Goal: Information Seeking & Learning: Learn about a topic

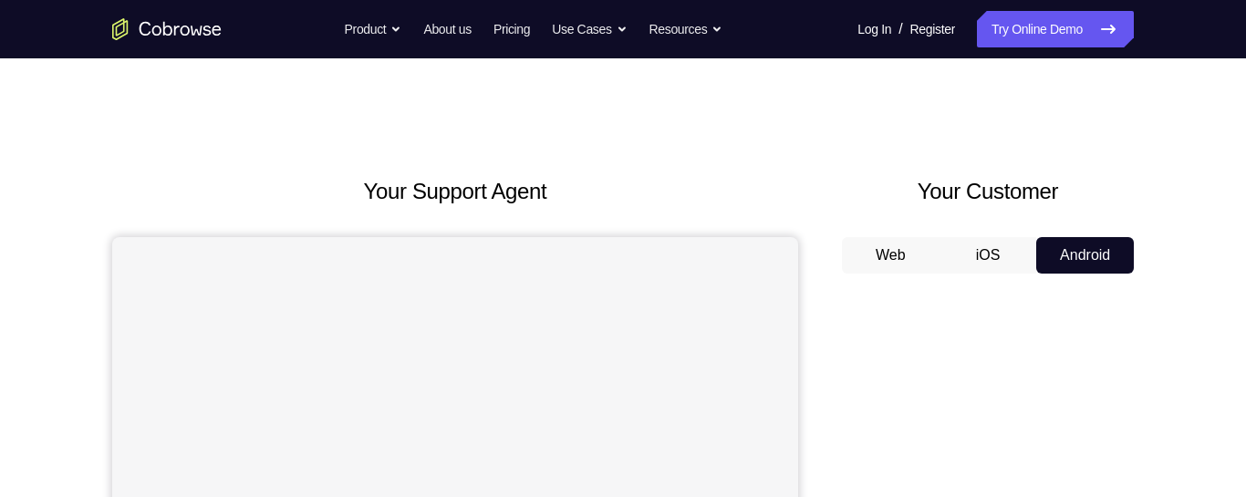
click at [990, 242] on button "iOS" at bounding box center [989, 255] width 98 height 36
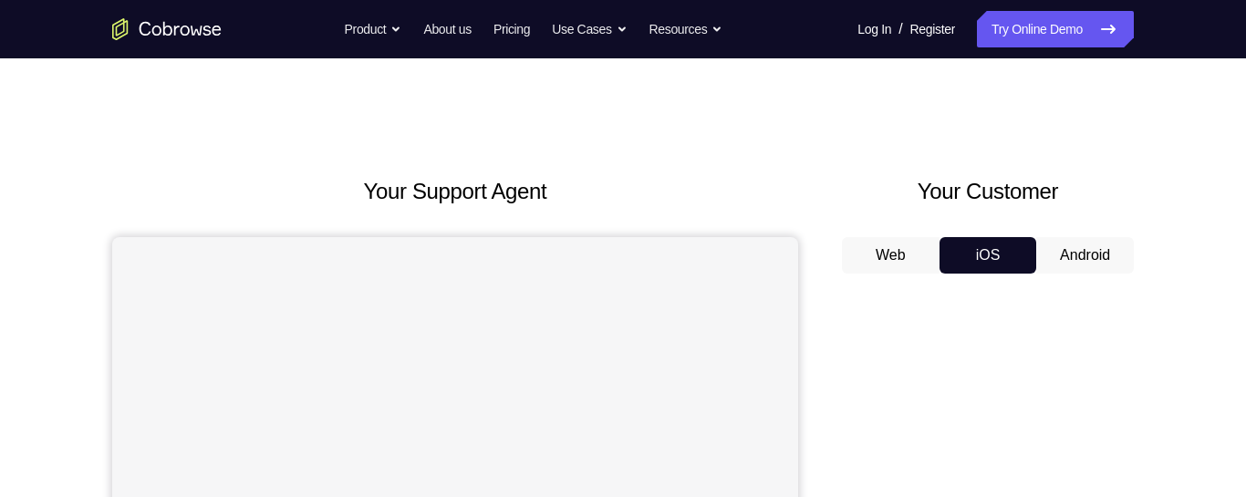
click at [895, 245] on button "Web" at bounding box center [891, 255] width 98 height 36
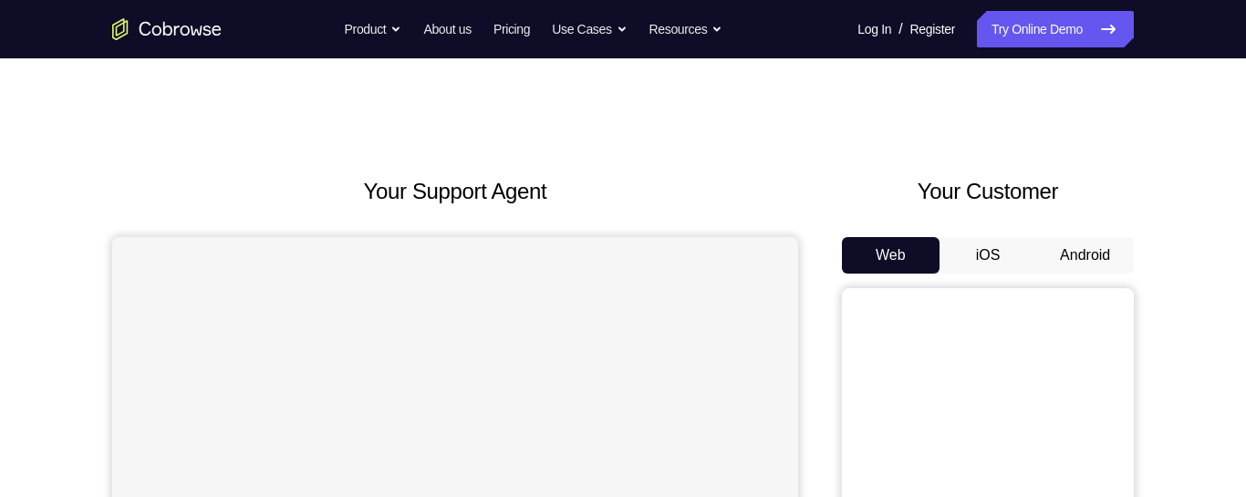
click at [1094, 253] on button "Android" at bounding box center [1085, 255] width 98 height 36
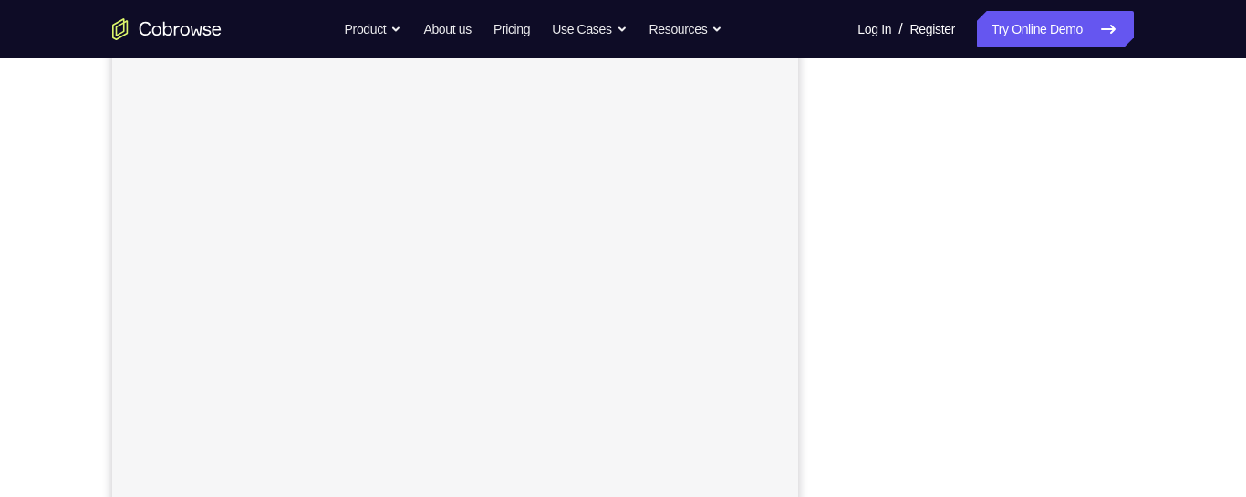
scroll to position [244, 0]
click at [1180, 407] on div "Your Support Agent Your Customer Web iOS Android Next Steps We’d be happy to gi…" at bounding box center [623, 415] width 1168 height 1203
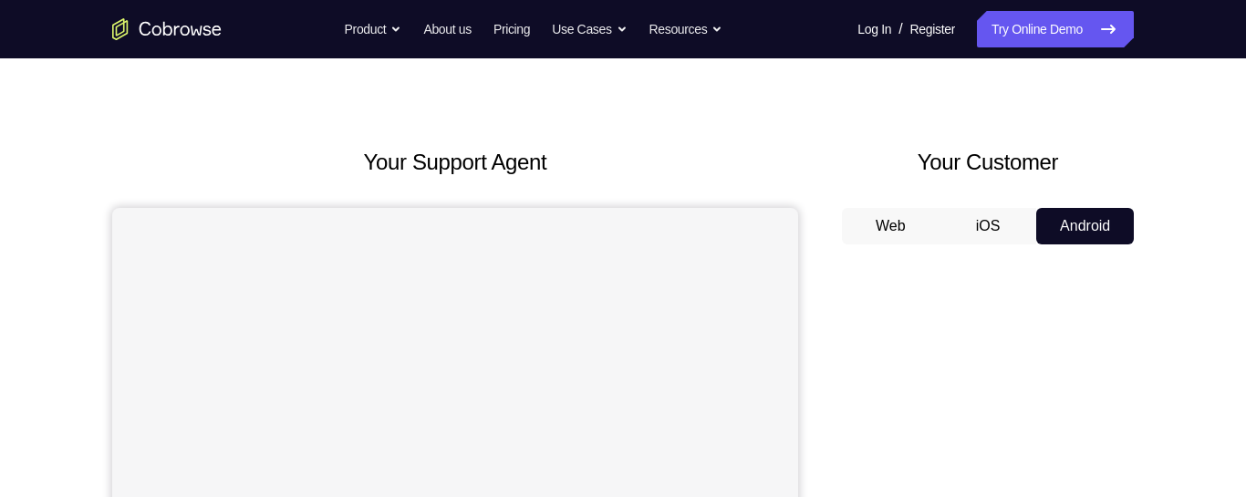
scroll to position [0, 0]
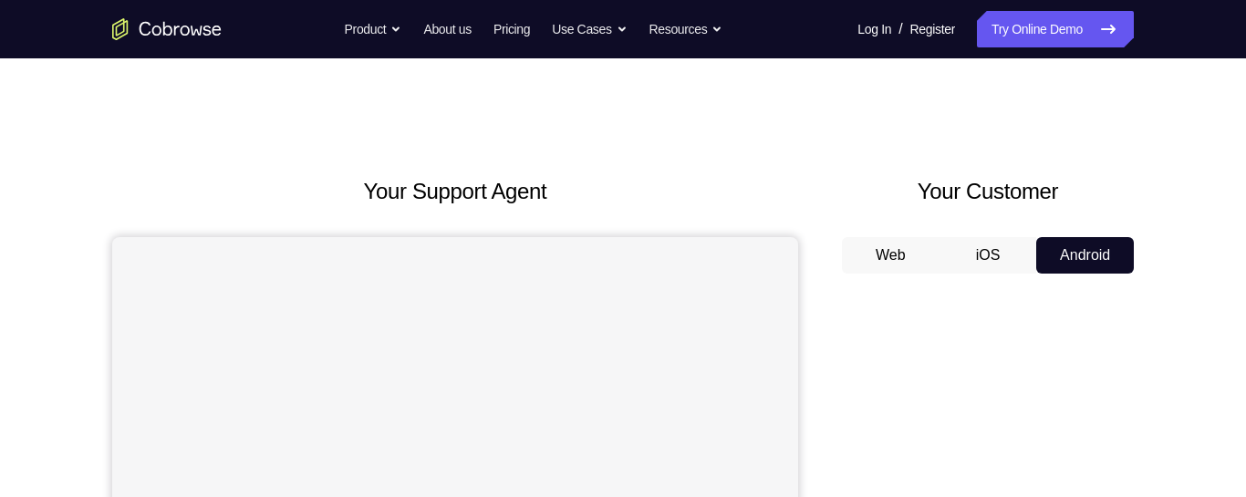
click at [905, 253] on button "Web" at bounding box center [891, 255] width 98 height 36
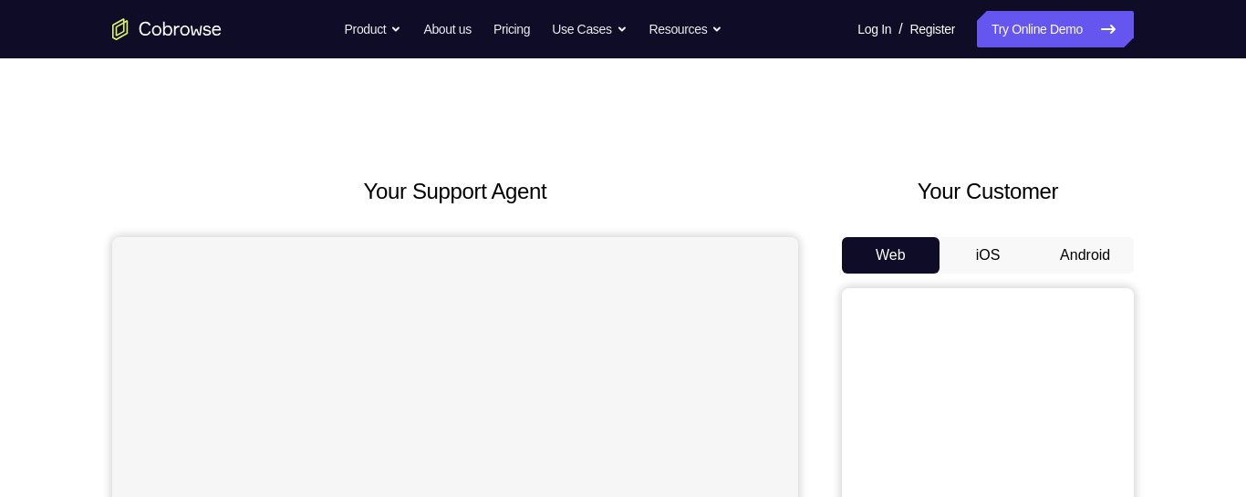
click at [985, 262] on button "iOS" at bounding box center [989, 255] width 98 height 36
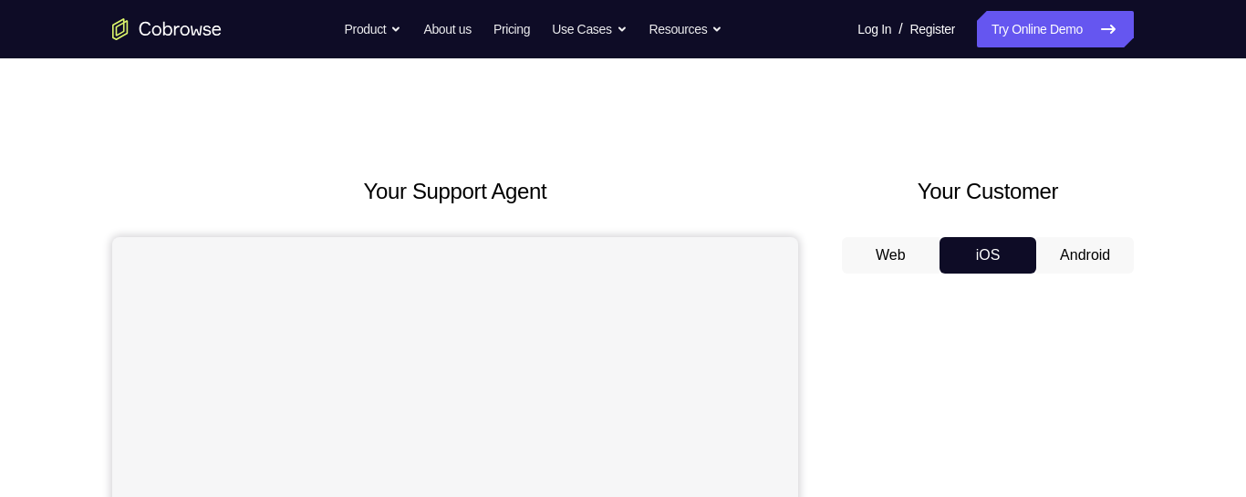
click at [1079, 267] on button "Android" at bounding box center [1085, 255] width 98 height 36
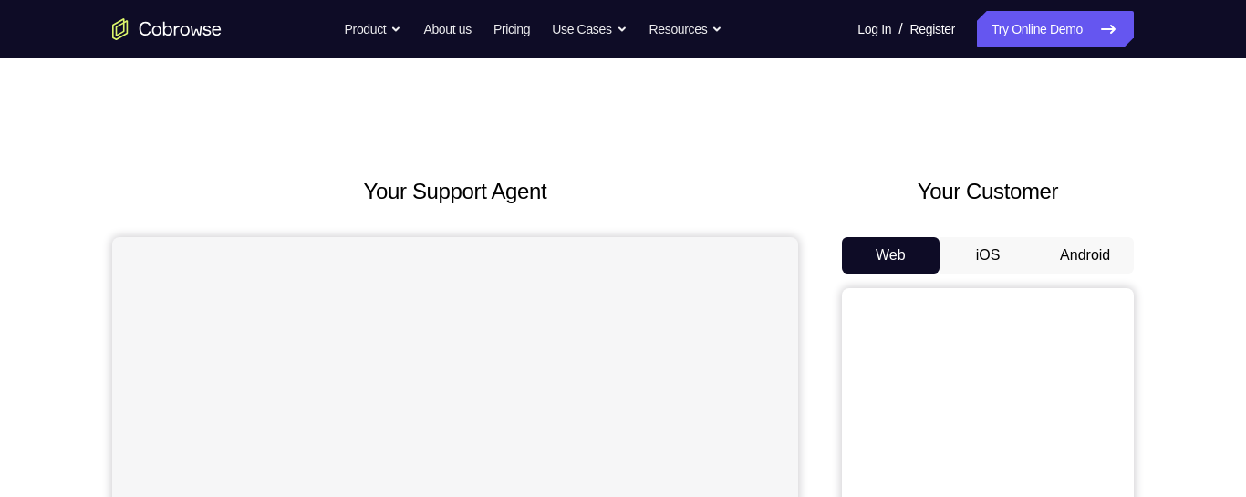
click at [1085, 257] on button "Android" at bounding box center [1085, 255] width 98 height 36
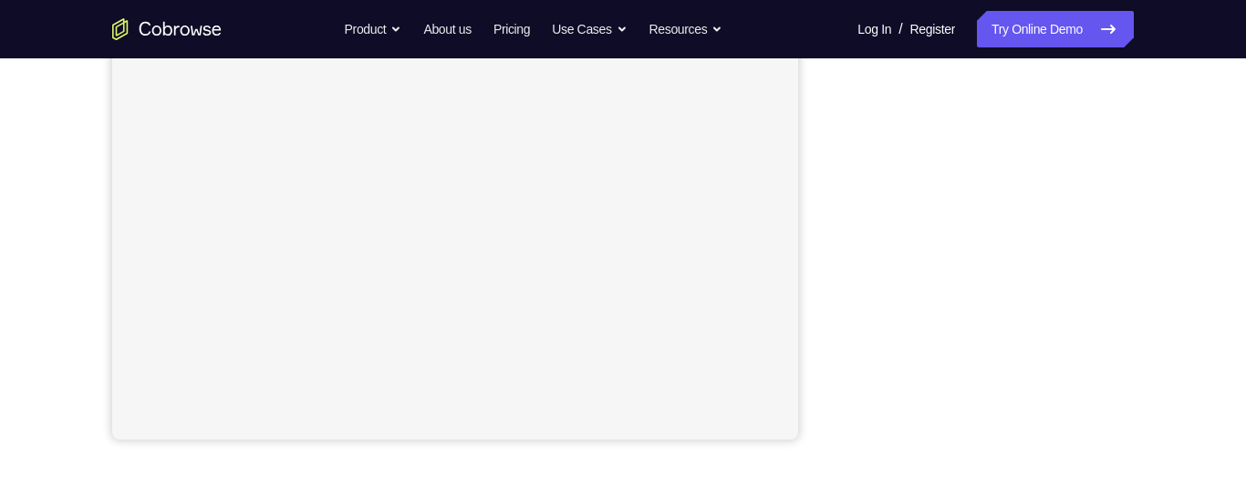
scroll to position [410, 0]
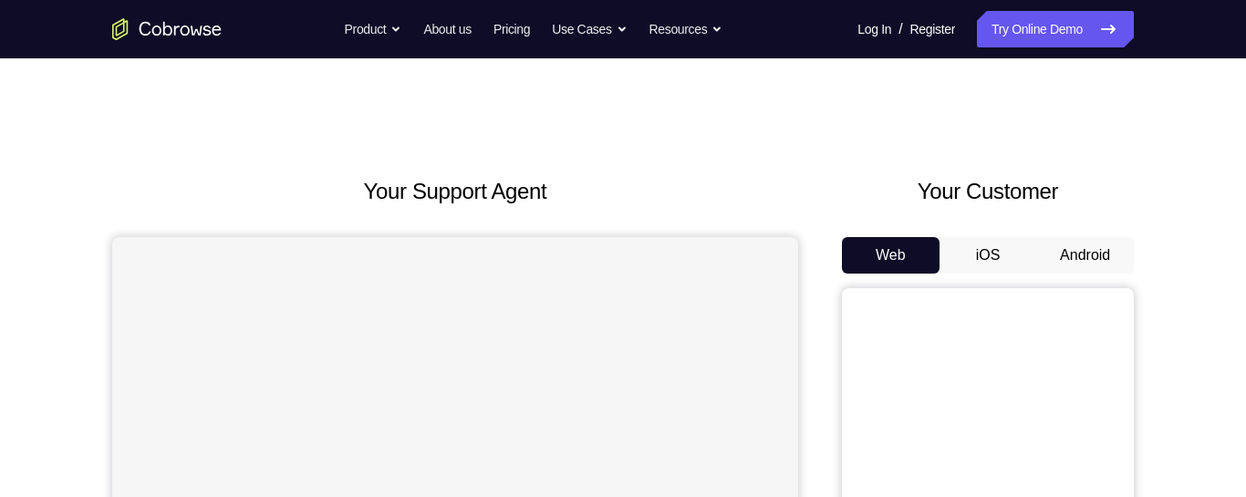
click at [982, 263] on button "iOS" at bounding box center [989, 255] width 98 height 36
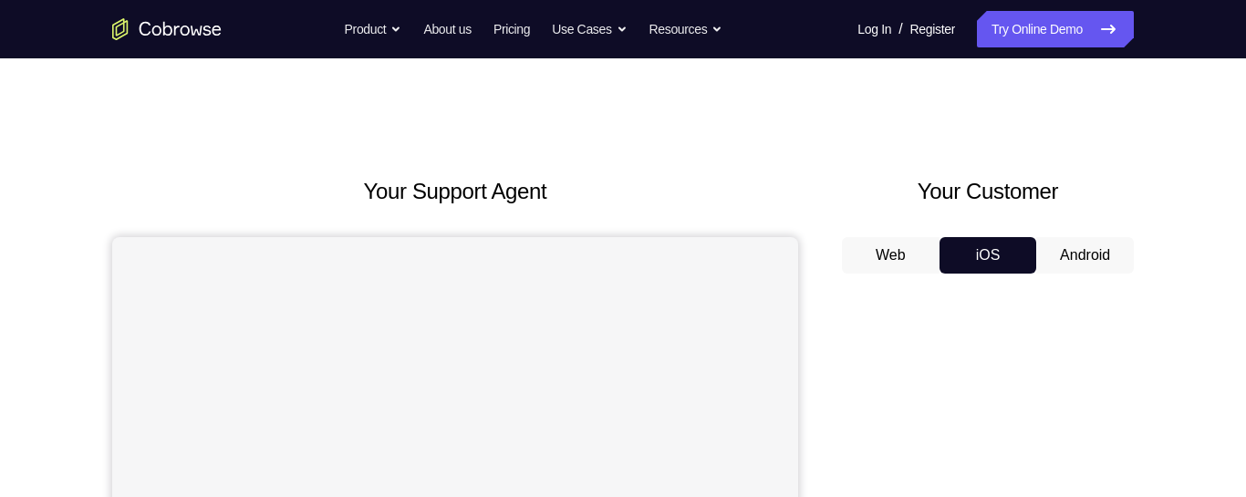
click at [1065, 253] on button "Android" at bounding box center [1085, 255] width 98 height 36
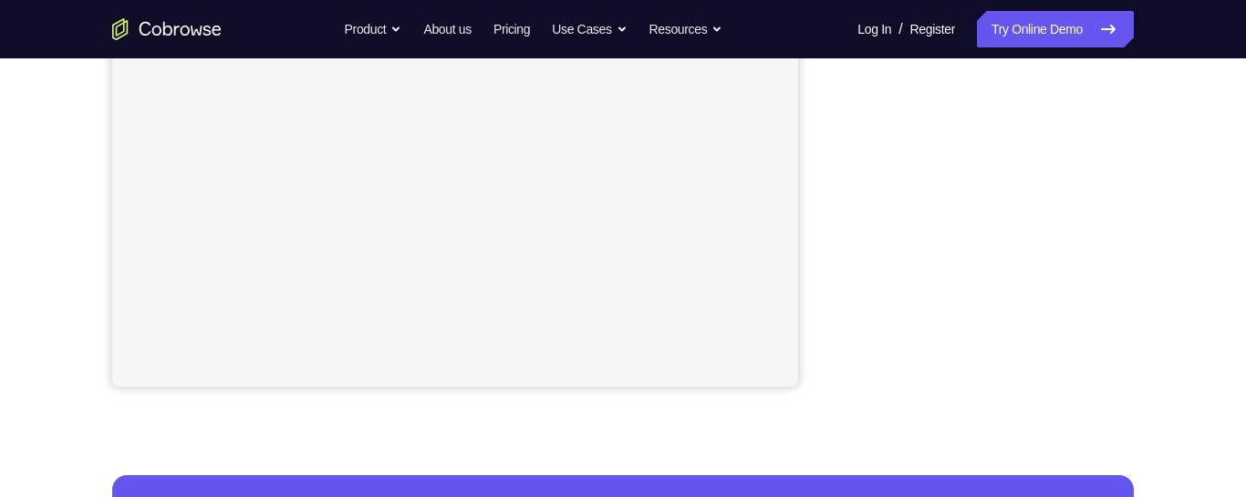
scroll to position [465, 0]
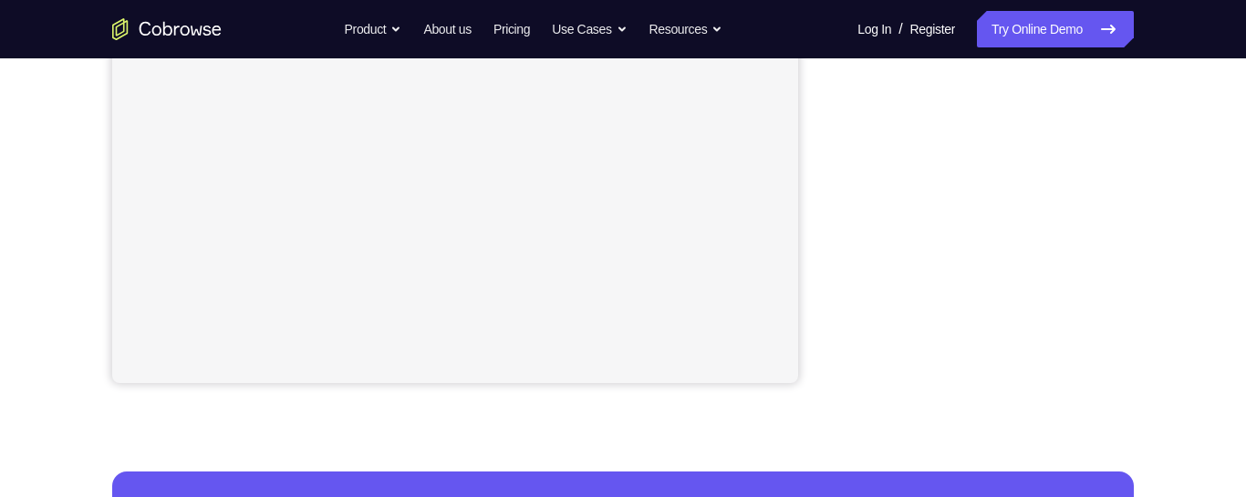
click at [1218, 189] on div "Your Support Agent Your Customer Web iOS Android Next Steps We’d be happy to gi…" at bounding box center [623, 194] width 1246 height 1203
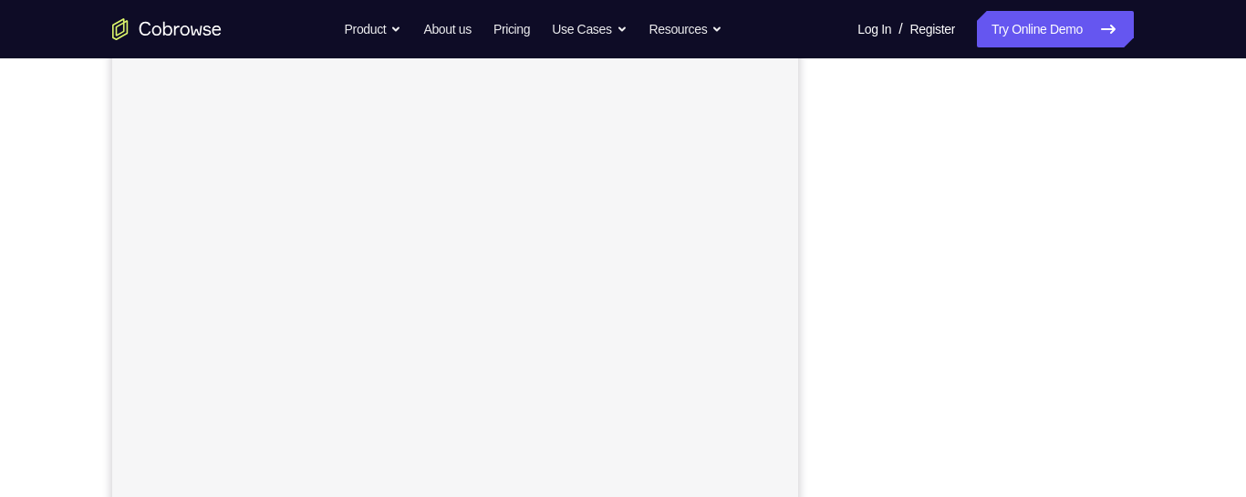
scroll to position [324, 0]
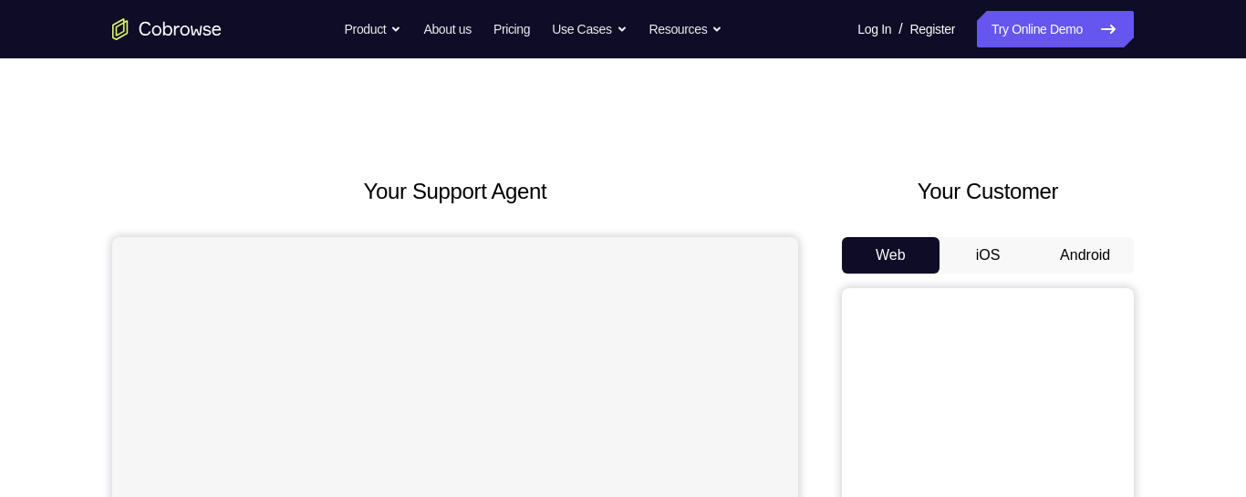
click at [1065, 255] on button "Android" at bounding box center [1085, 255] width 98 height 36
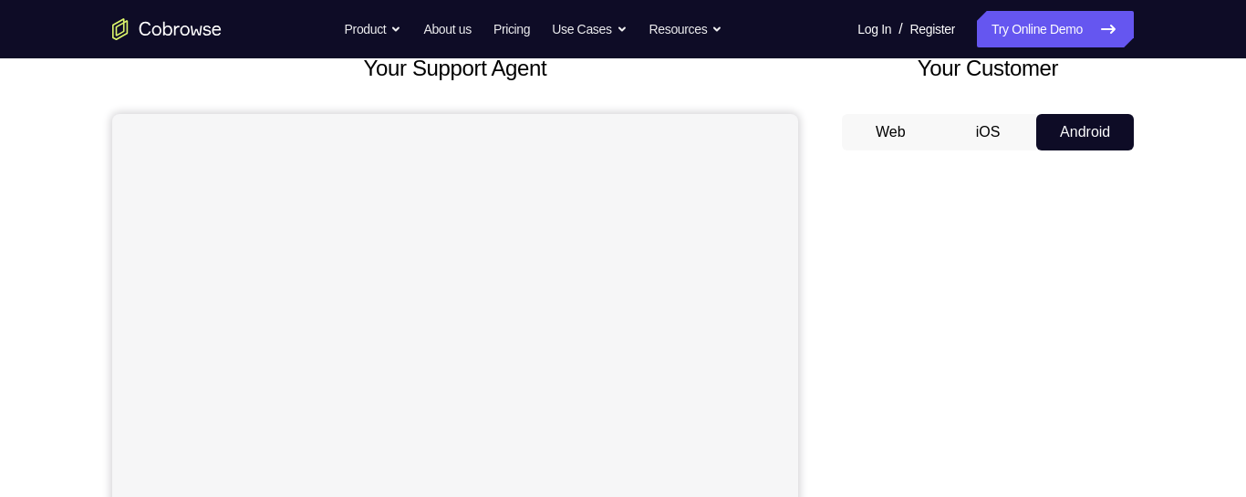
scroll to position [122, 0]
click at [971, 147] on button "iOS" at bounding box center [989, 133] width 98 height 36
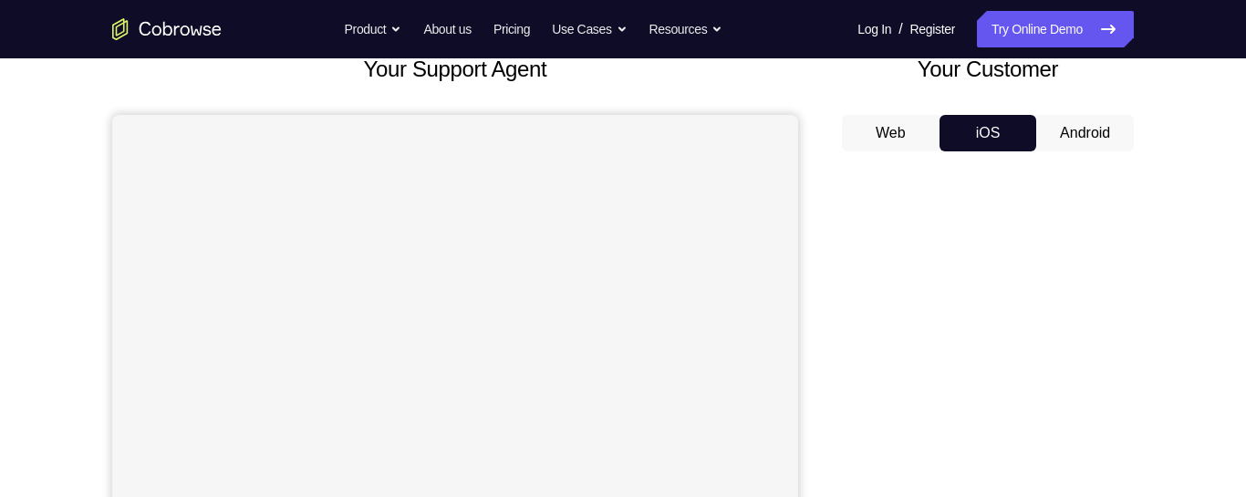
click at [914, 129] on button "Web" at bounding box center [891, 133] width 98 height 36
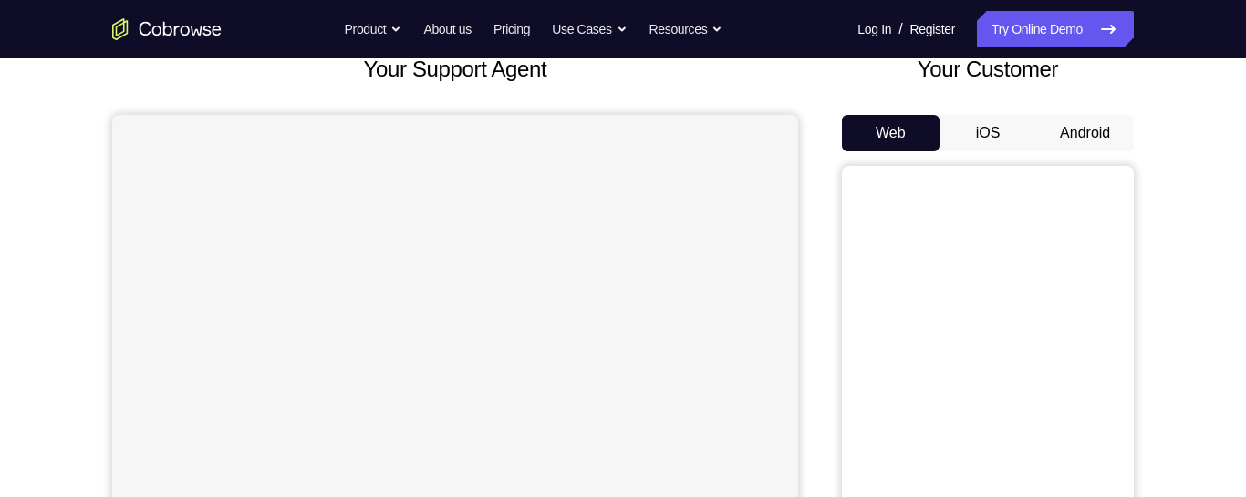
click at [1086, 129] on button "Android" at bounding box center [1085, 133] width 98 height 36
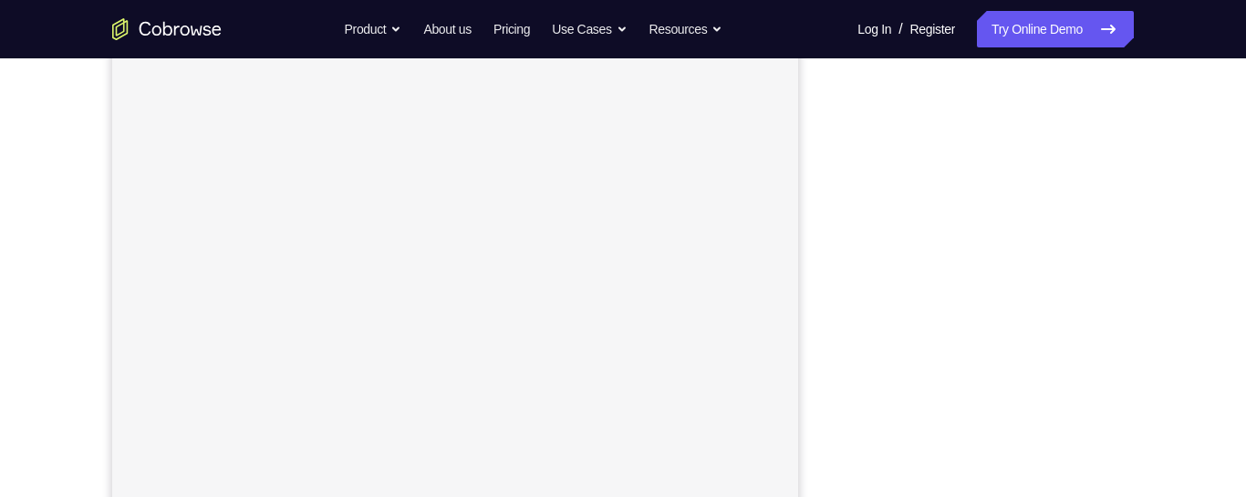
scroll to position [272, 0]
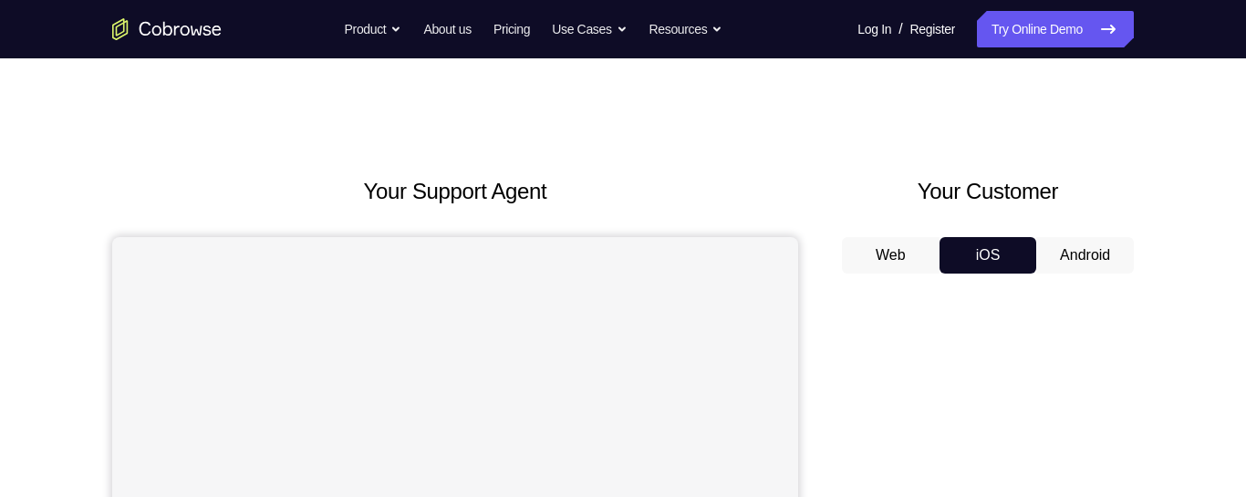
click at [1076, 241] on button "Android" at bounding box center [1085, 255] width 98 height 36
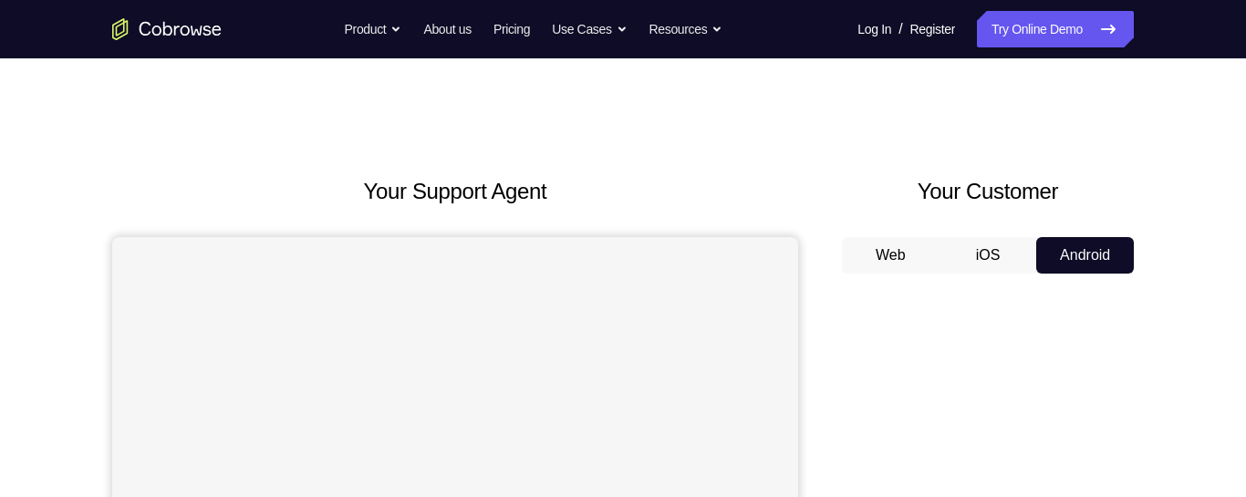
click at [1005, 254] on button "iOS" at bounding box center [989, 255] width 98 height 36
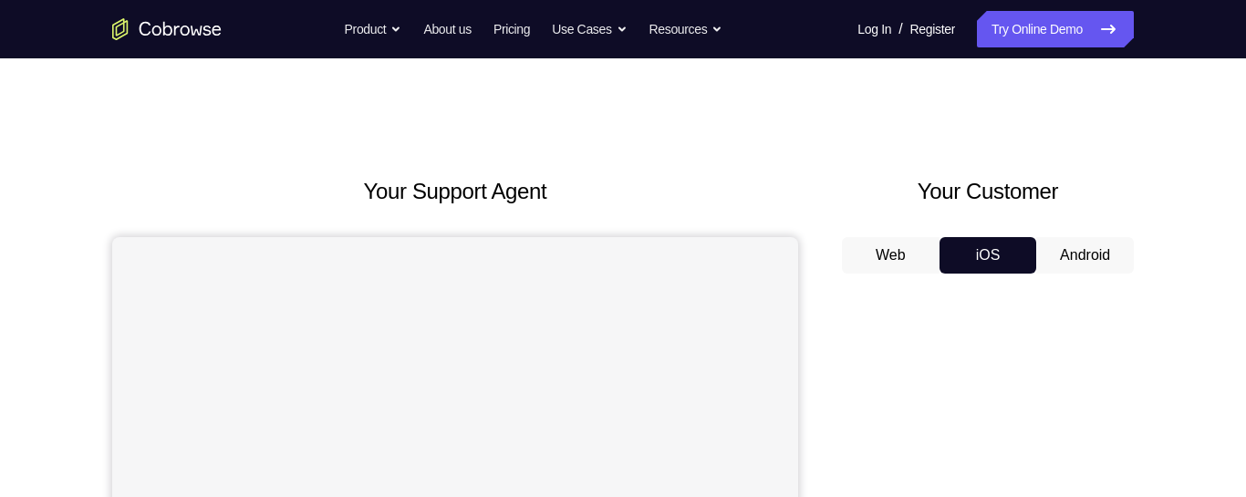
click at [882, 260] on button "Web" at bounding box center [891, 255] width 98 height 36
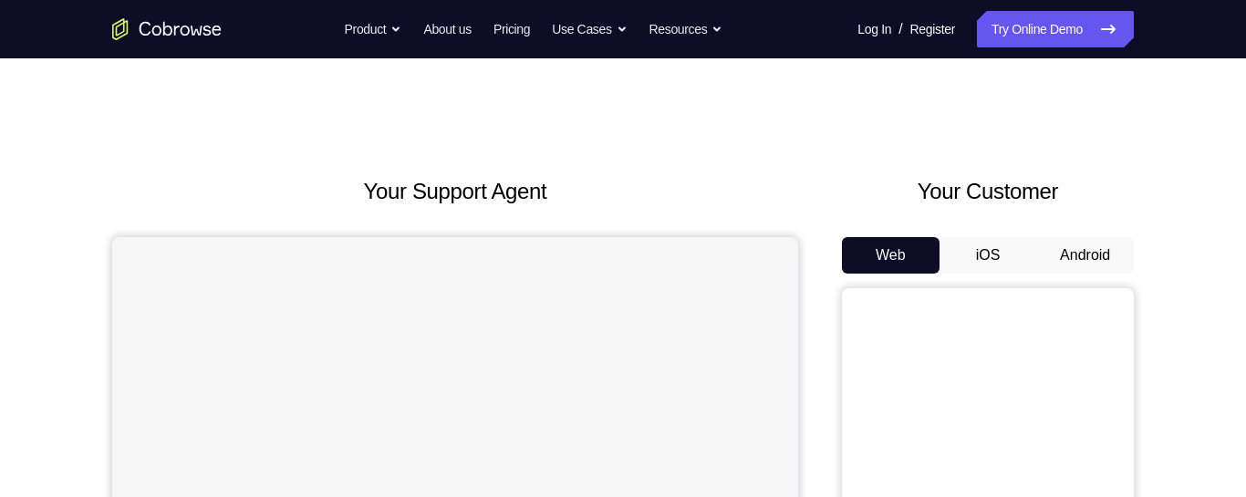
click at [978, 248] on button "iOS" at bounding box center [989, 255] width 98 height 36
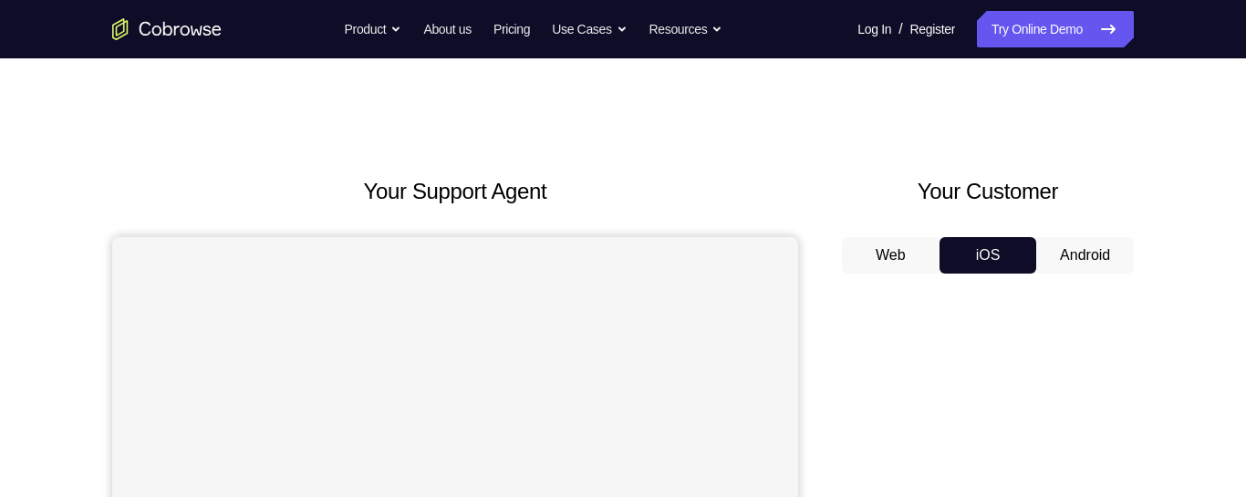
click at [1081, 252] on button "Android" at bounding box center [1085, 255] width 98 height 36
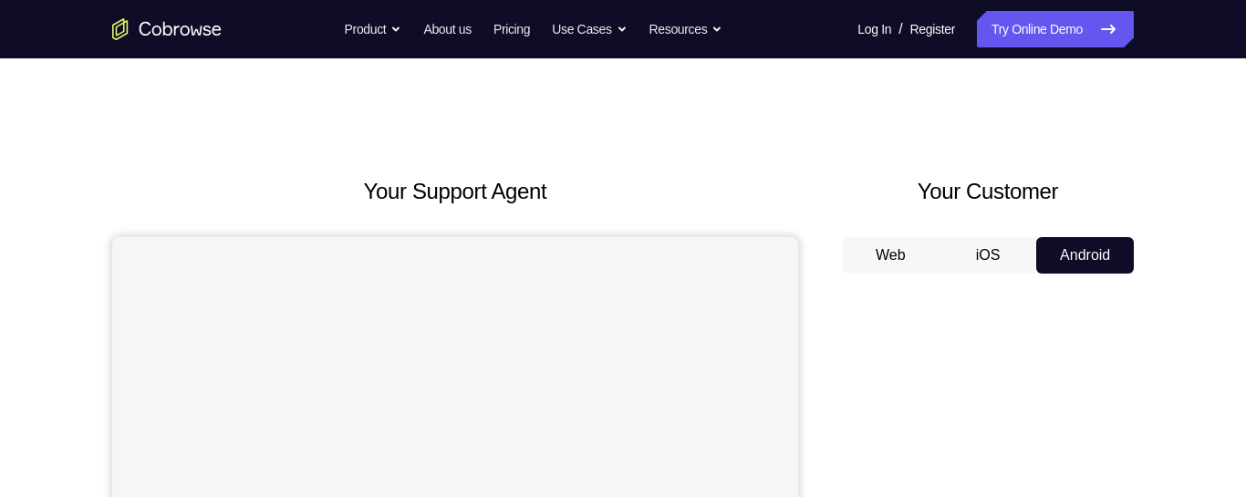
click at [989, 260] on button "iOS" at bounding box center [989, 255] width 98 height 36
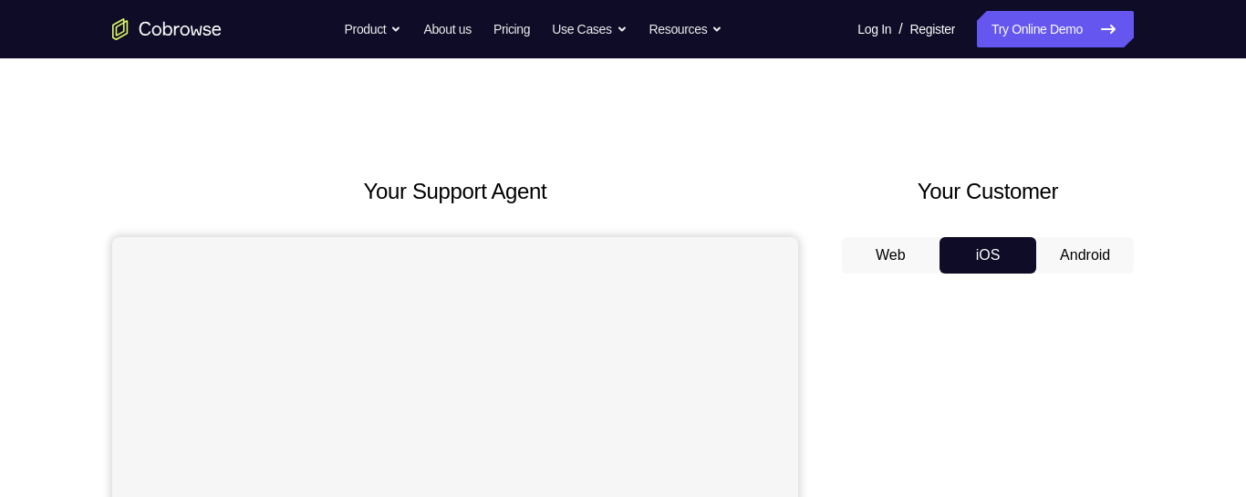
click at [879, 262] on button "Web" at bounding box center [891, 255] width 98 height 36
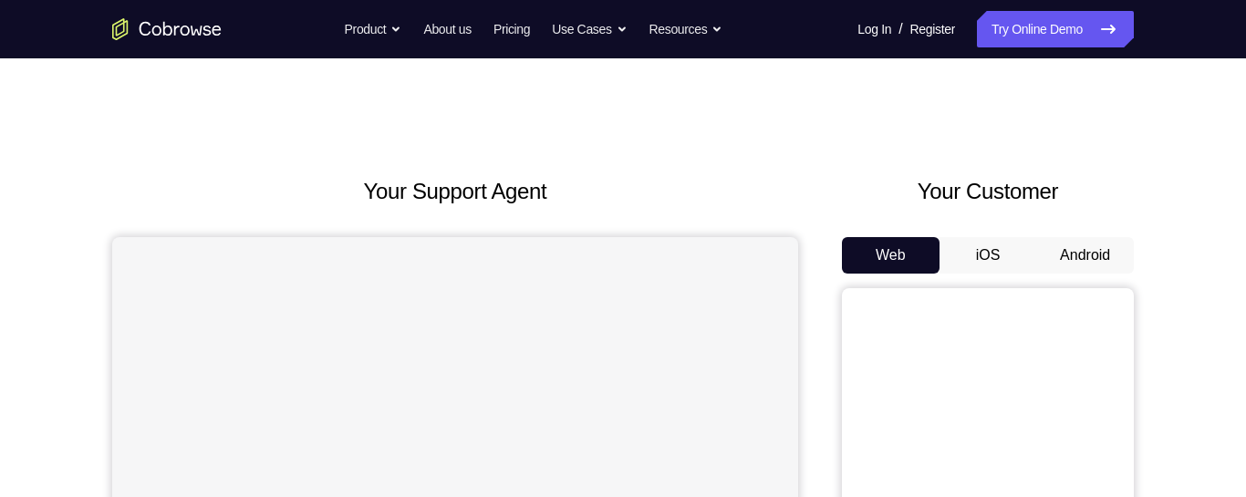
click at [997, 248] on button "iOS" at bounding box center [989, 255] width 98 height 36
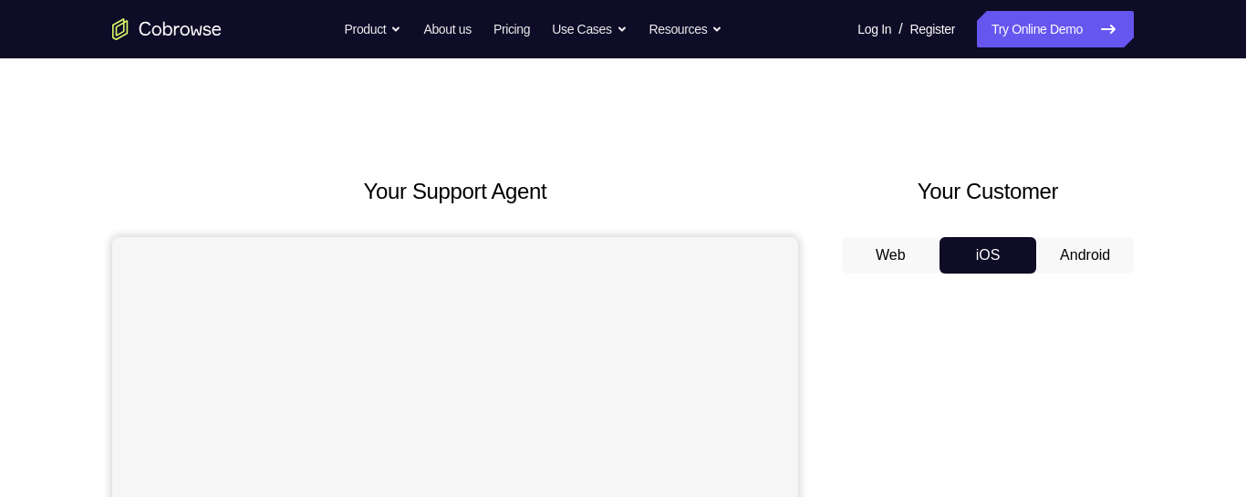
click at [1088, 249] on button "Android" at bounding box center [1085, 255] width 98 height 36
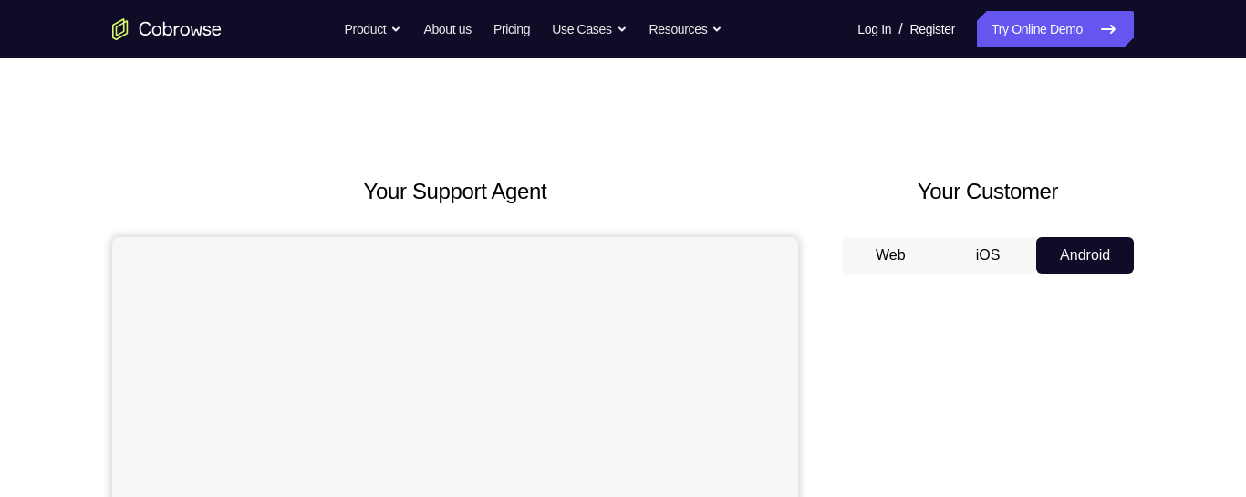
click at [981, 250] on button "iOS" at bounding box center [989, 255] width 98 height 36
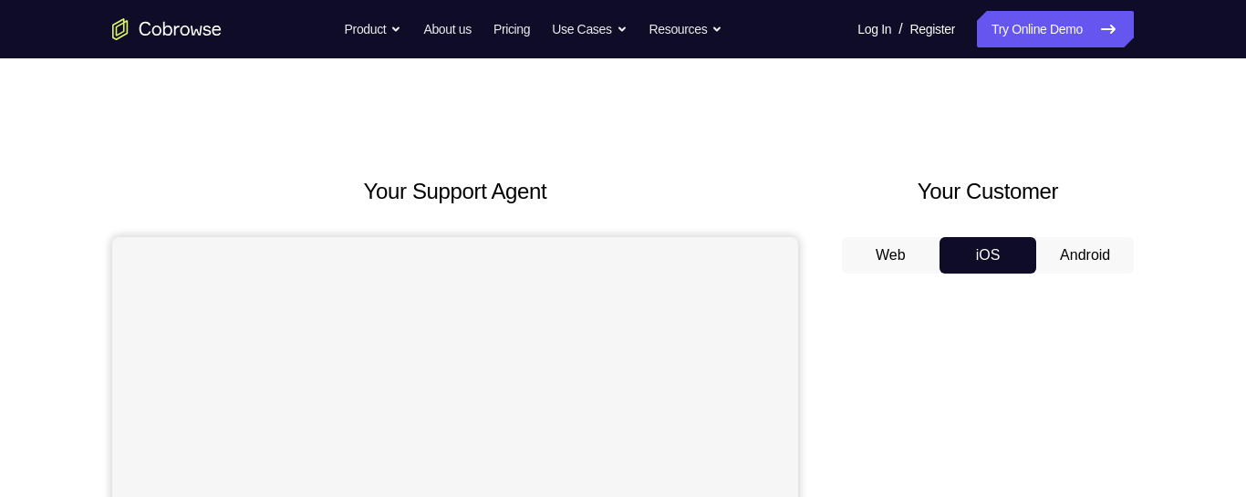
click at [880, 259] on button "Web" at bounding box center [891, 255] width 98 height 36
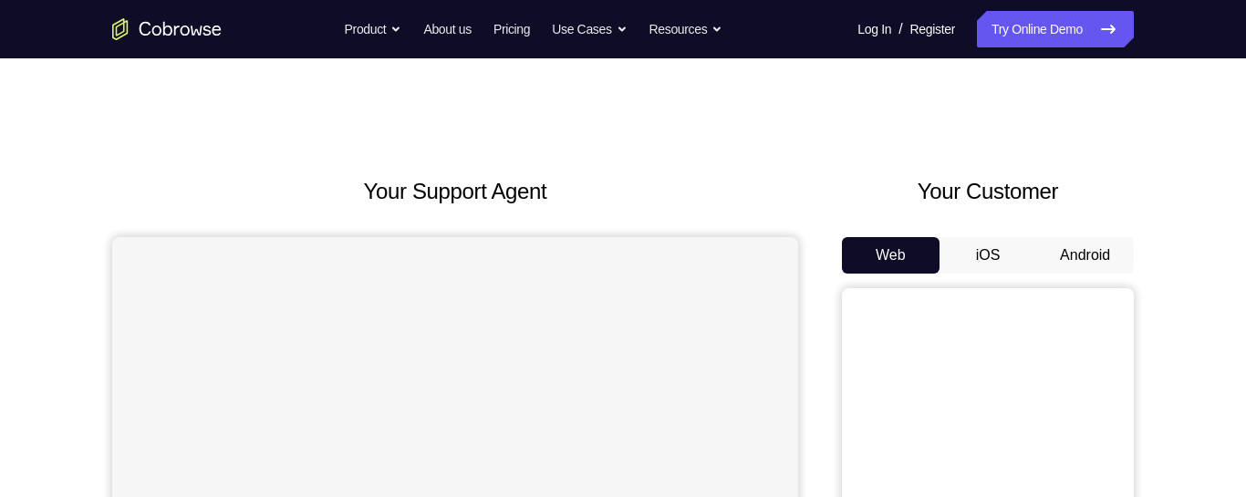
click at [968, 244] on button "iOS" at bounding box center [989, 255] width 98 height 36
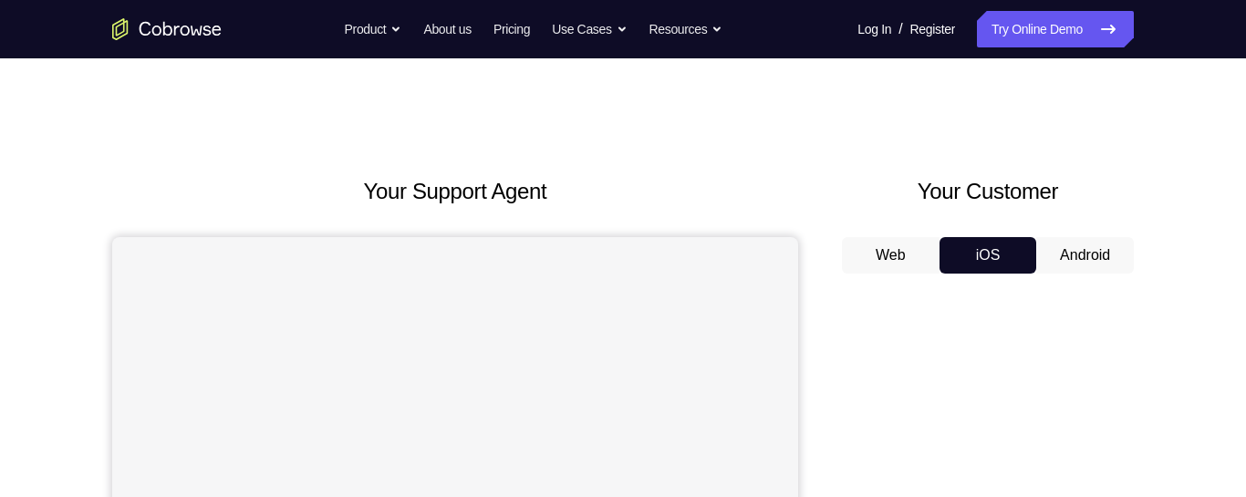
click at [1092, 251] on button "Android" at bounding box center [1085, 255] width 98 height 36
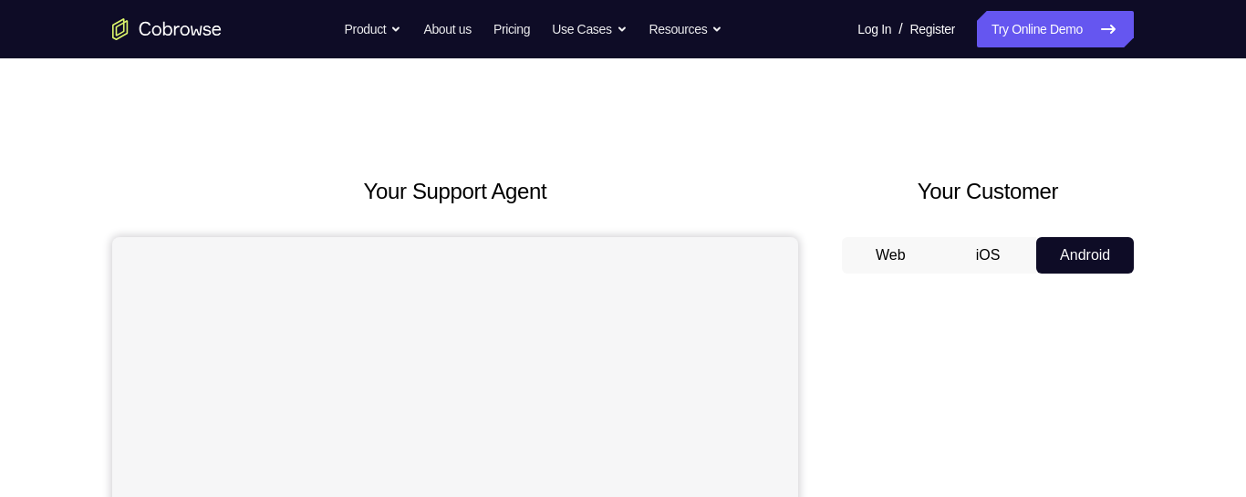
click at [983, 251] on button "iOS" at bounding box center [989, 255] width 98 height 36
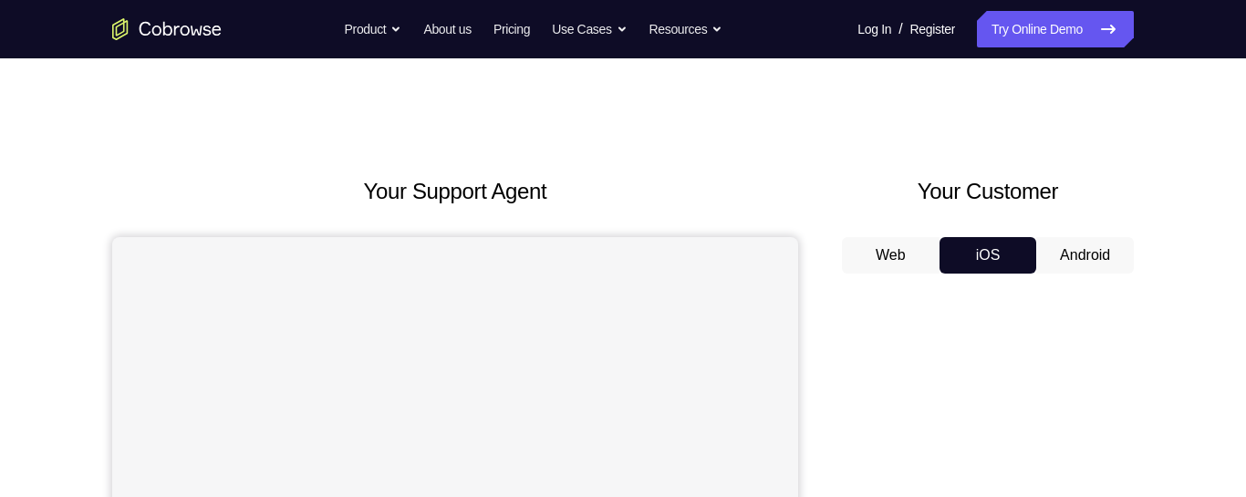
click at [878, 259] on button "Web" at bounding box center [891, 255] width 98 height 36
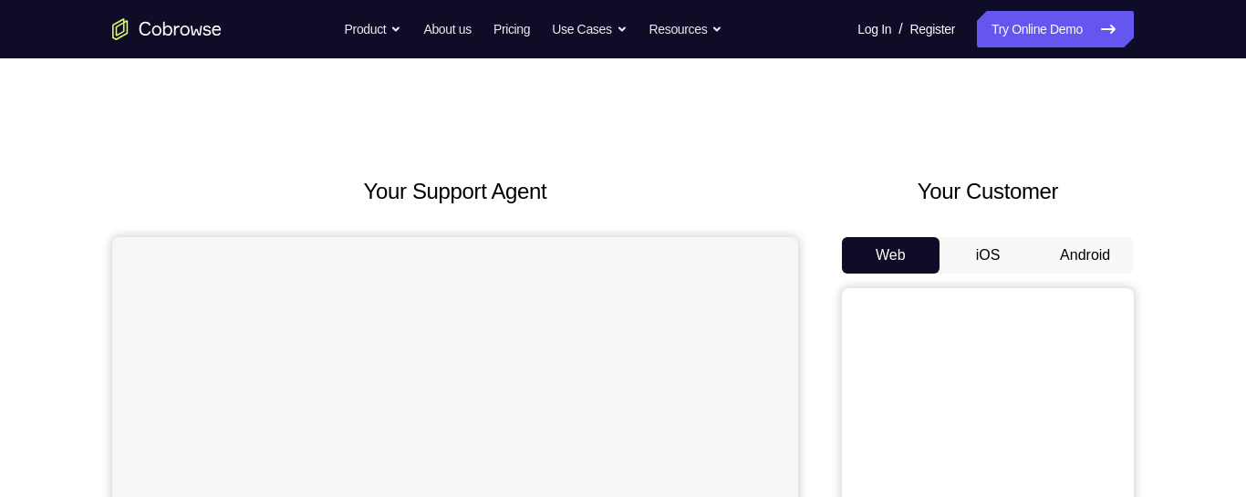
click at [998, 239] on button "iOS" at bounding box center [989, 255] width 98 height 36
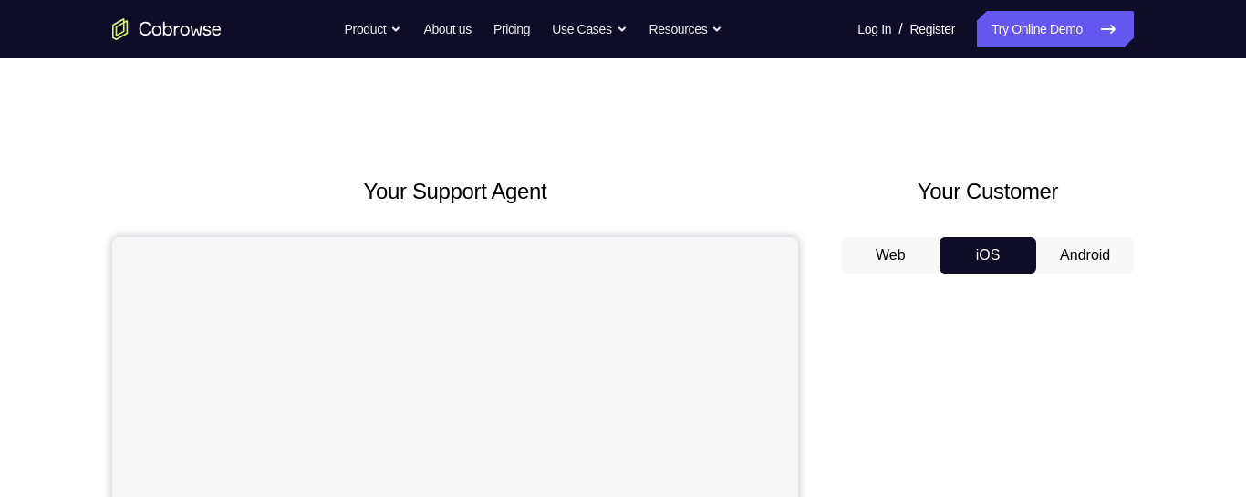
click at [1074, 246] on button "Android" at bounding box center [1085, 255] width 98 height 36
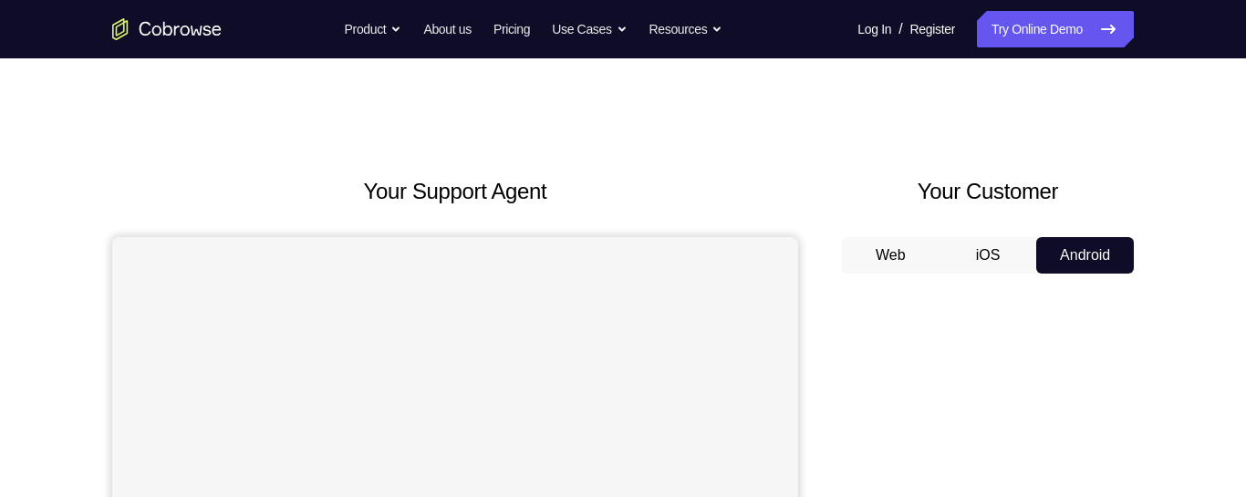
click at [992, 259] on button "iOS" at bounding box center [989, 255] width 98 height 36
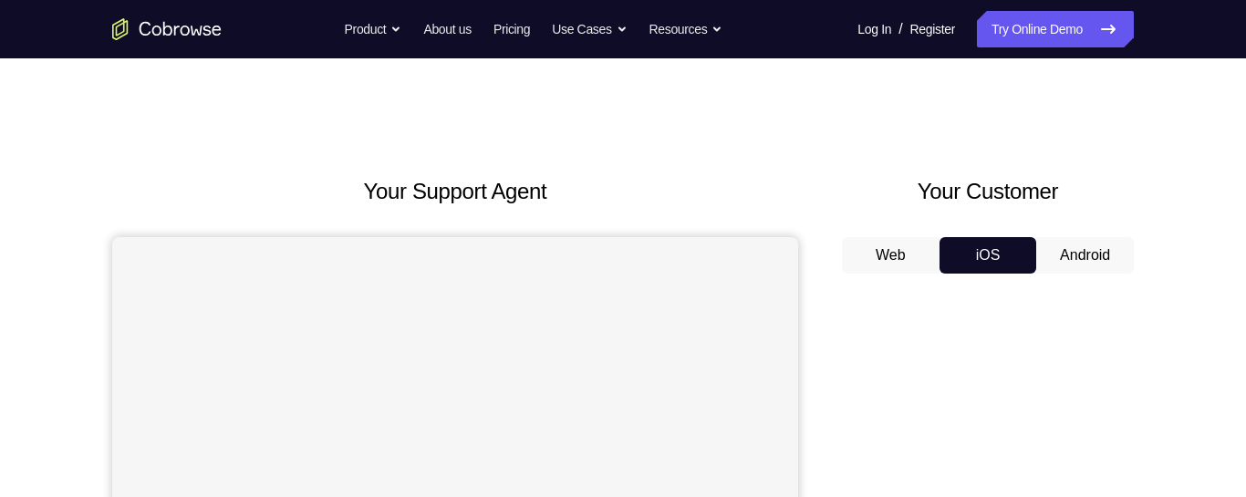
click at [897, 255] on button "Web" at bounding box center [891, 255] width 98 height 36
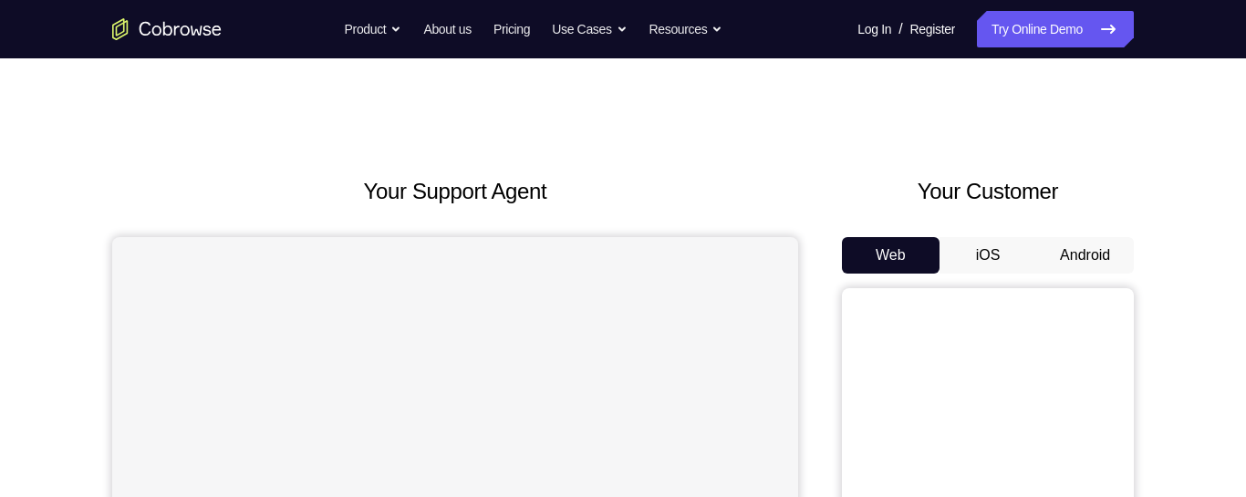
click at [987, 250] on button "iOS" at bounding box center [989, 255] width 98 height 36
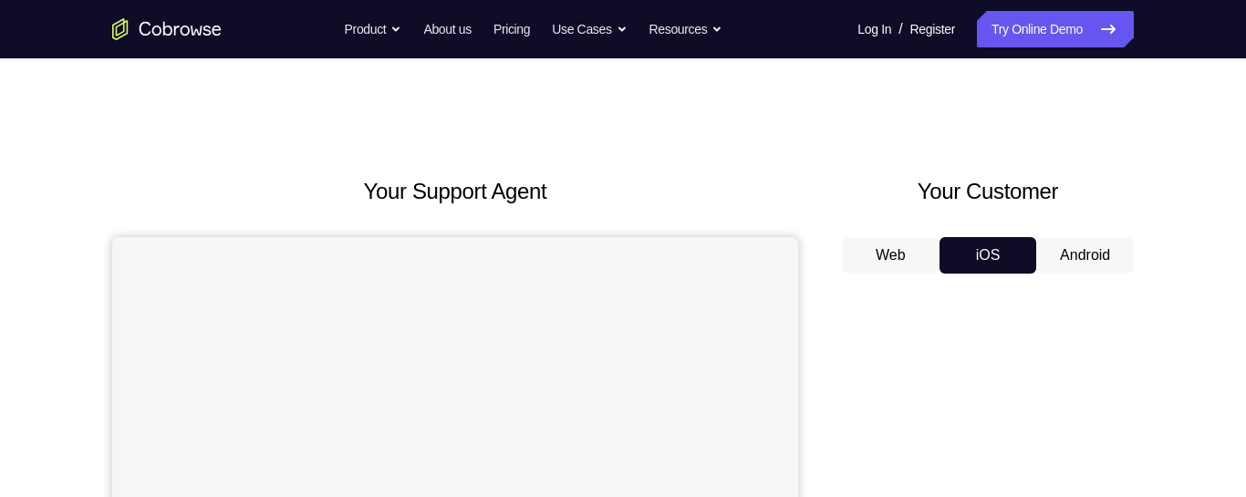
click at [1082, 247] on button "Android" at bounding box center [1085, 255] width 98 height 36
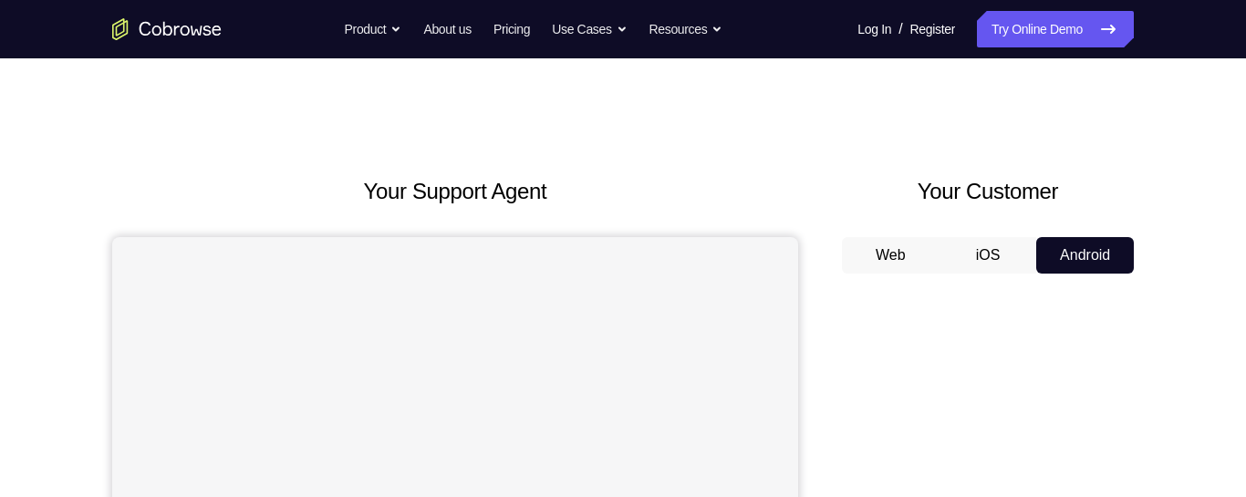
click at [1013, 250] on button "iOS" at bounding box center [989, 255] width 98 height 36
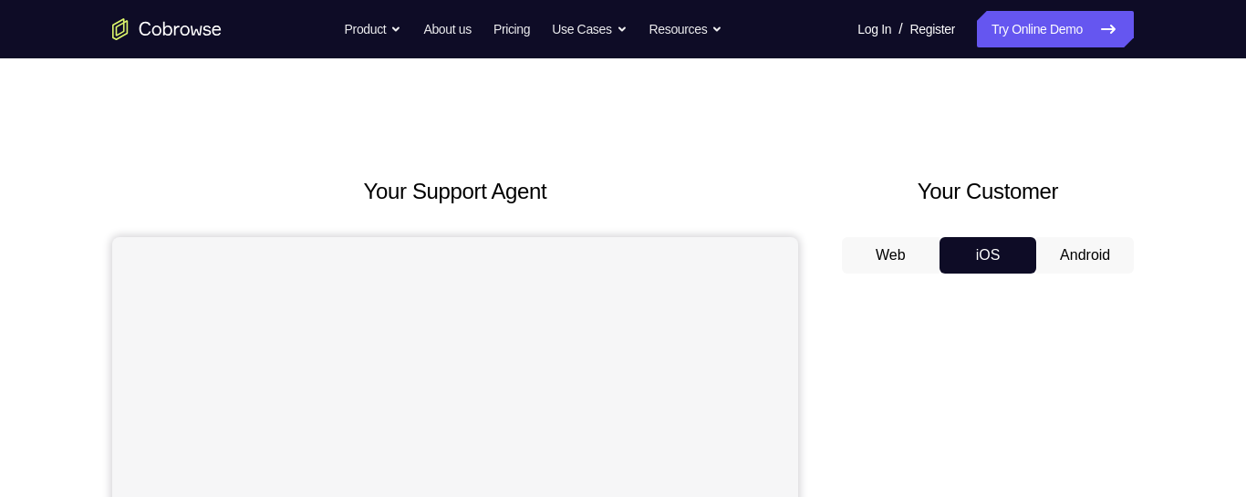
click at [890, 263] on button "Web" at bounding box center [891, 255] width 98 height 36
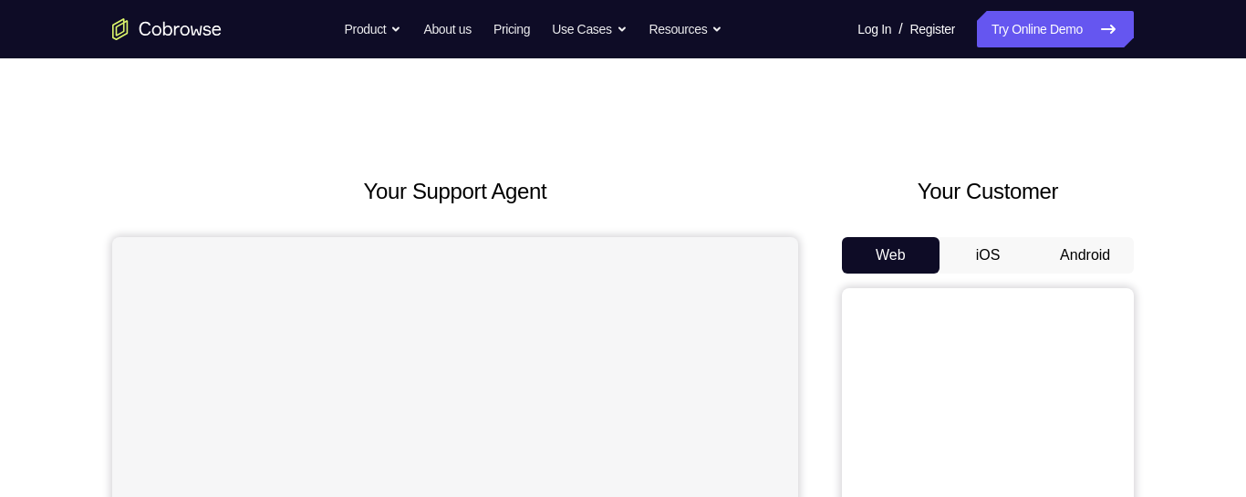
click at [993, 249] on button "iOS" at bounding box center [989, 255] width 98 height 36
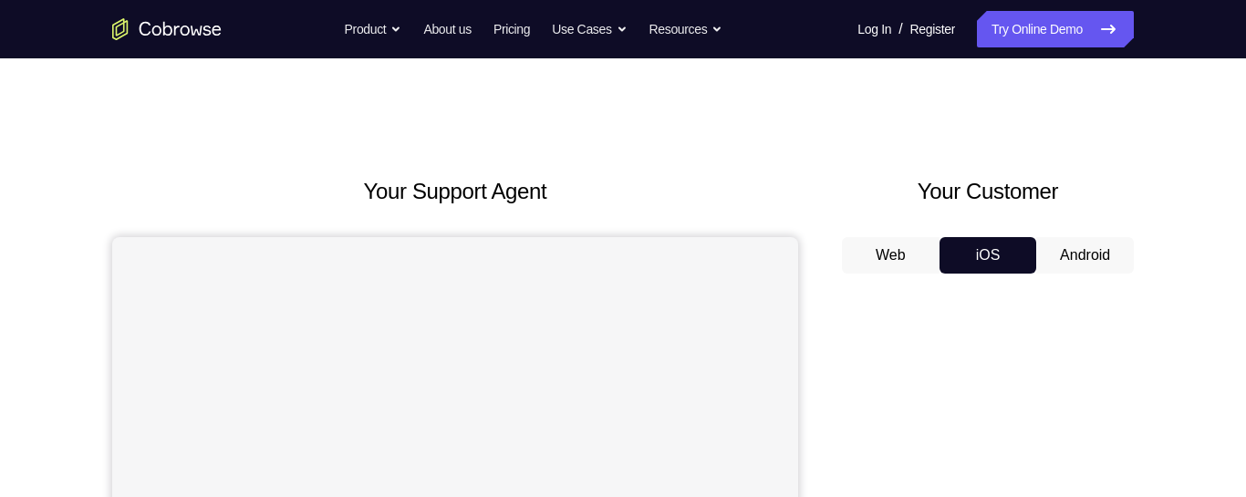
click at [1093, 240] on button "Android" at bounding box center [1085, 255] width 98 height 36
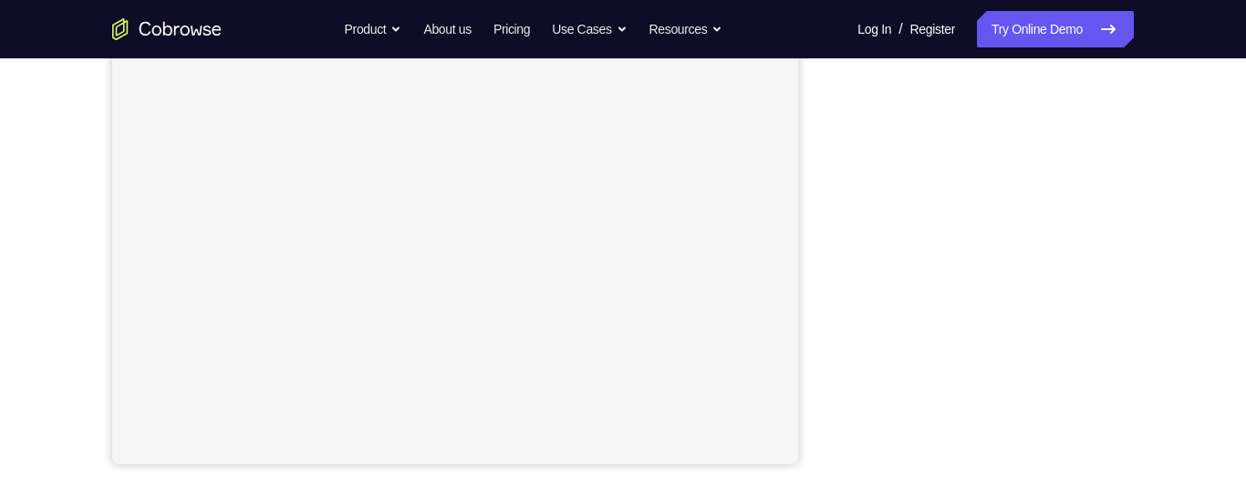
scroll to position [389, 0]
drag, startPoint x: 1093, startPoint y: 240, endPoint x: 660, endPoint y: 53, distance: 471.1
click at [660, 53] on nav "Go back Powerful, Flexible and Trustworthy. Avoid all extra friction for both A…" at bounding box center [623, 29] width 1246 height 58
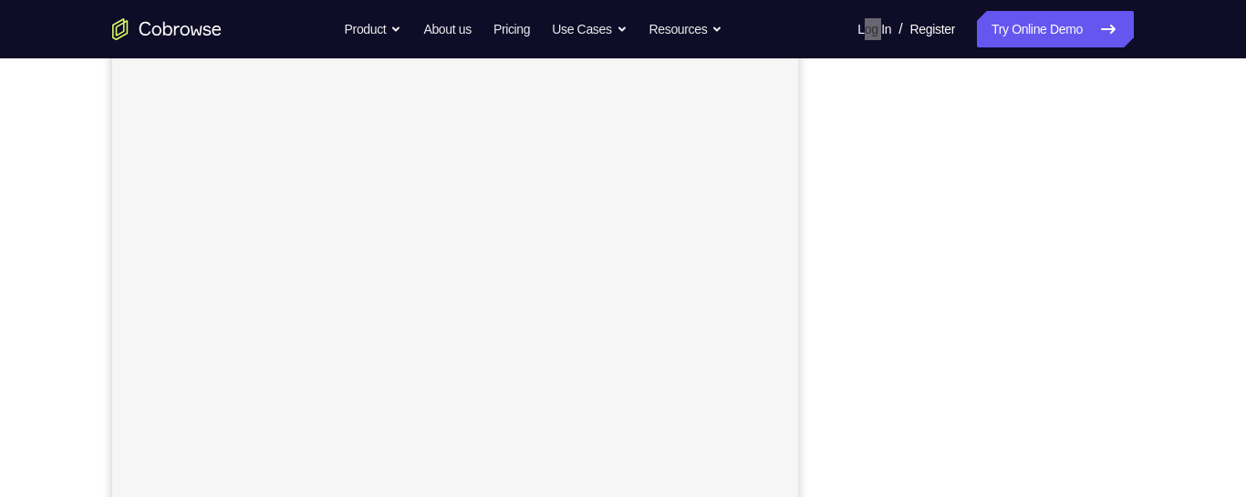
scroll to position [328, 0]
